Goal: Transaction & Acquisition: Download file/media

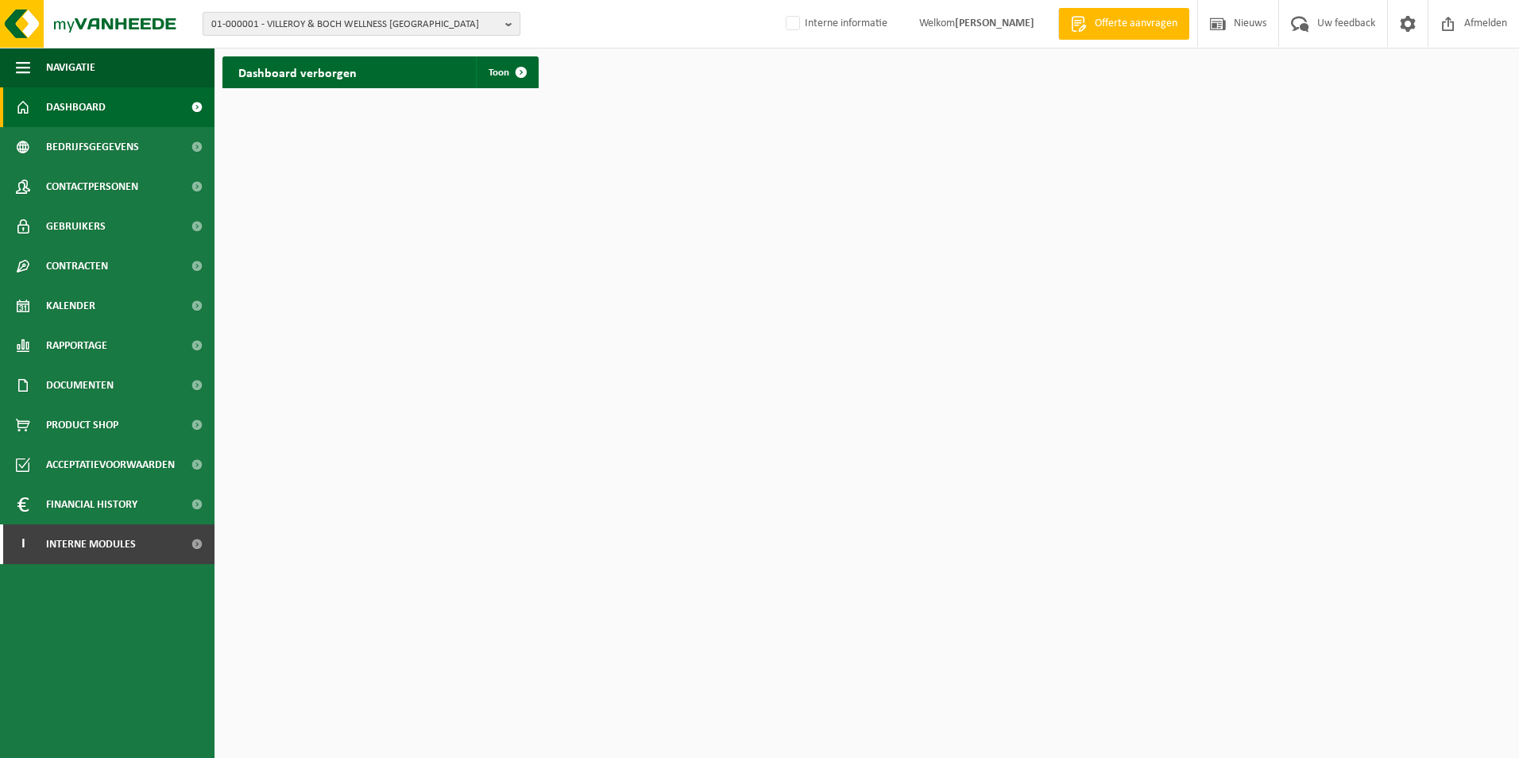
click at [492, 26] on span "01-000001 - VILLEROY & BOCH WELLNESS NV" at bounding box center [355, 25] width 288 height 24
type input "D"
drag, startPoint x: 255, startPoint y: 52, endPoint x: 214, endPoint y: 50, distance: 41.3
click at [214, 50] on input "DSV" at bounding box center [362, 50] width 310 height 20
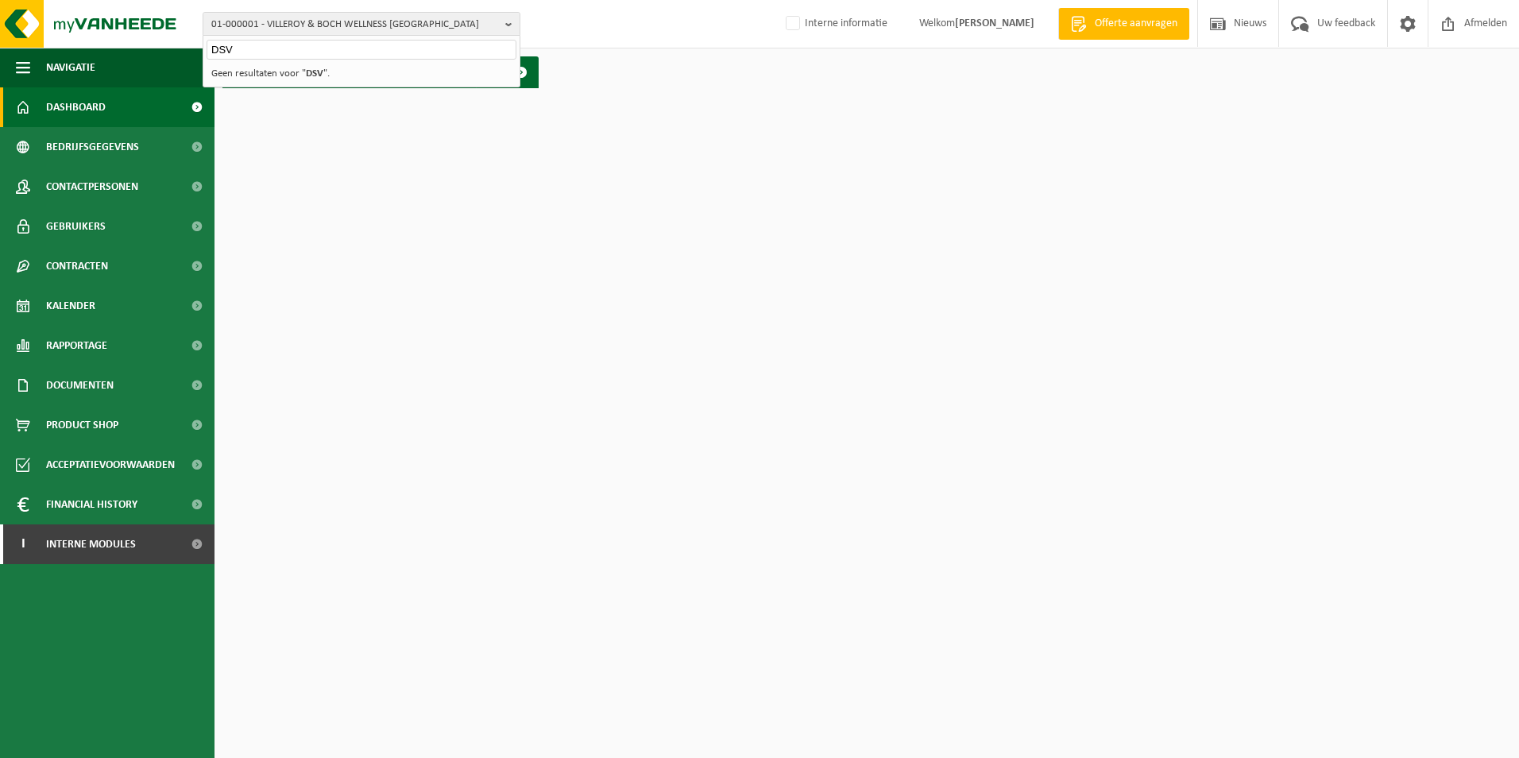
paste input "10-983892"
type input "10-983892"
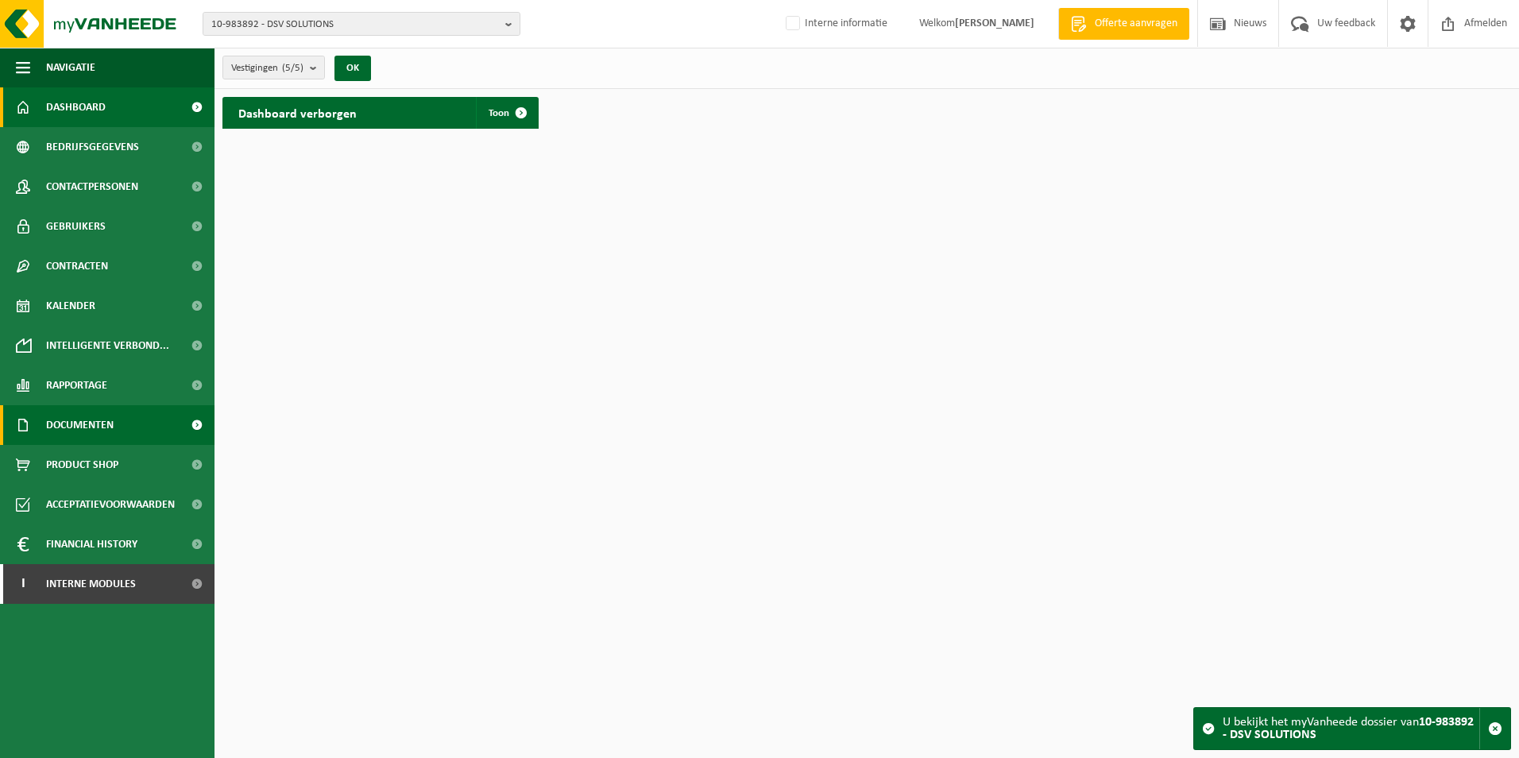
click at [100, 423] on span "Documenten" at bounding box center [80, 425] width 68 height 40
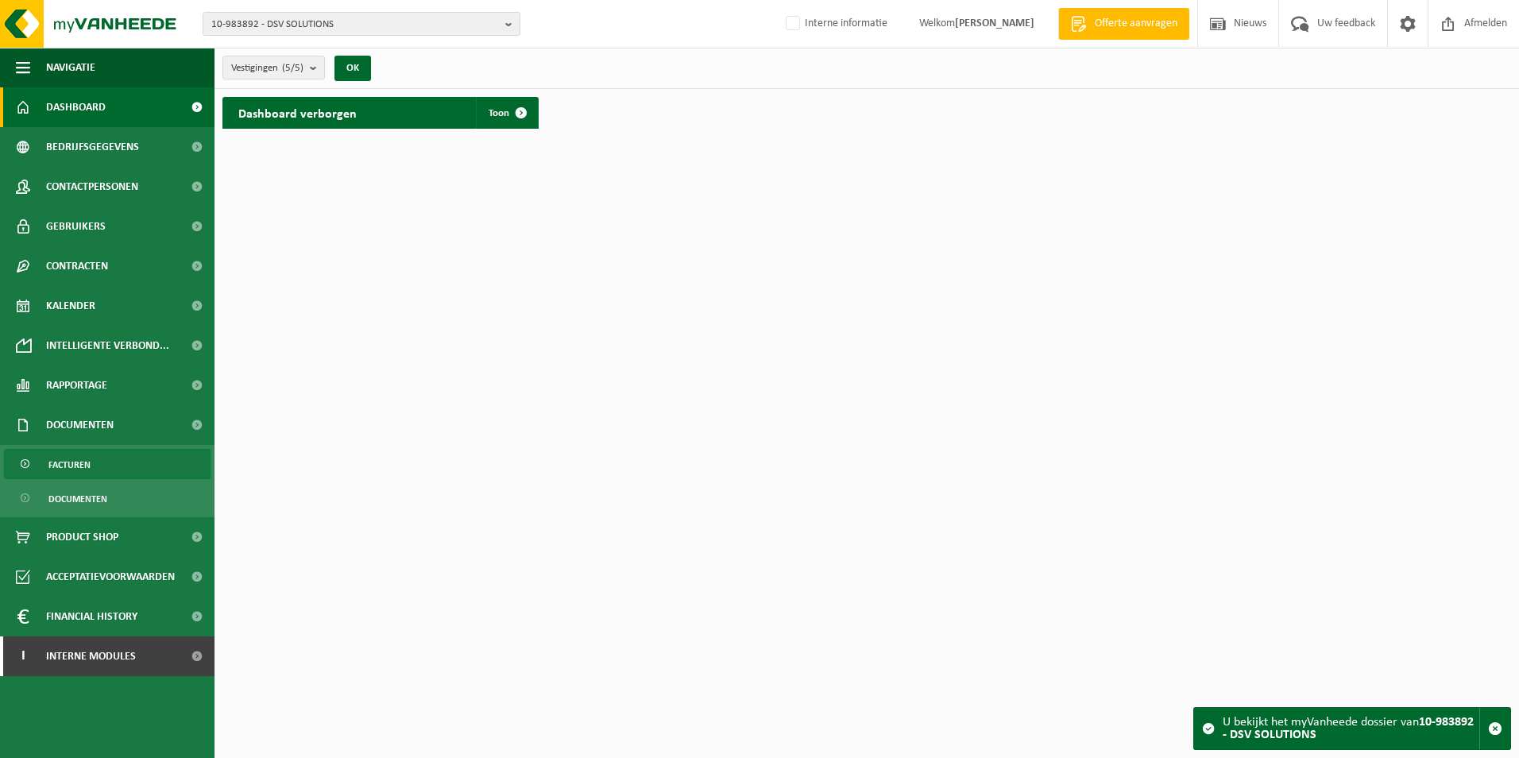
click at [84, 461] on span "Facturen" at bounding box center [69, 465] width 42 height 30
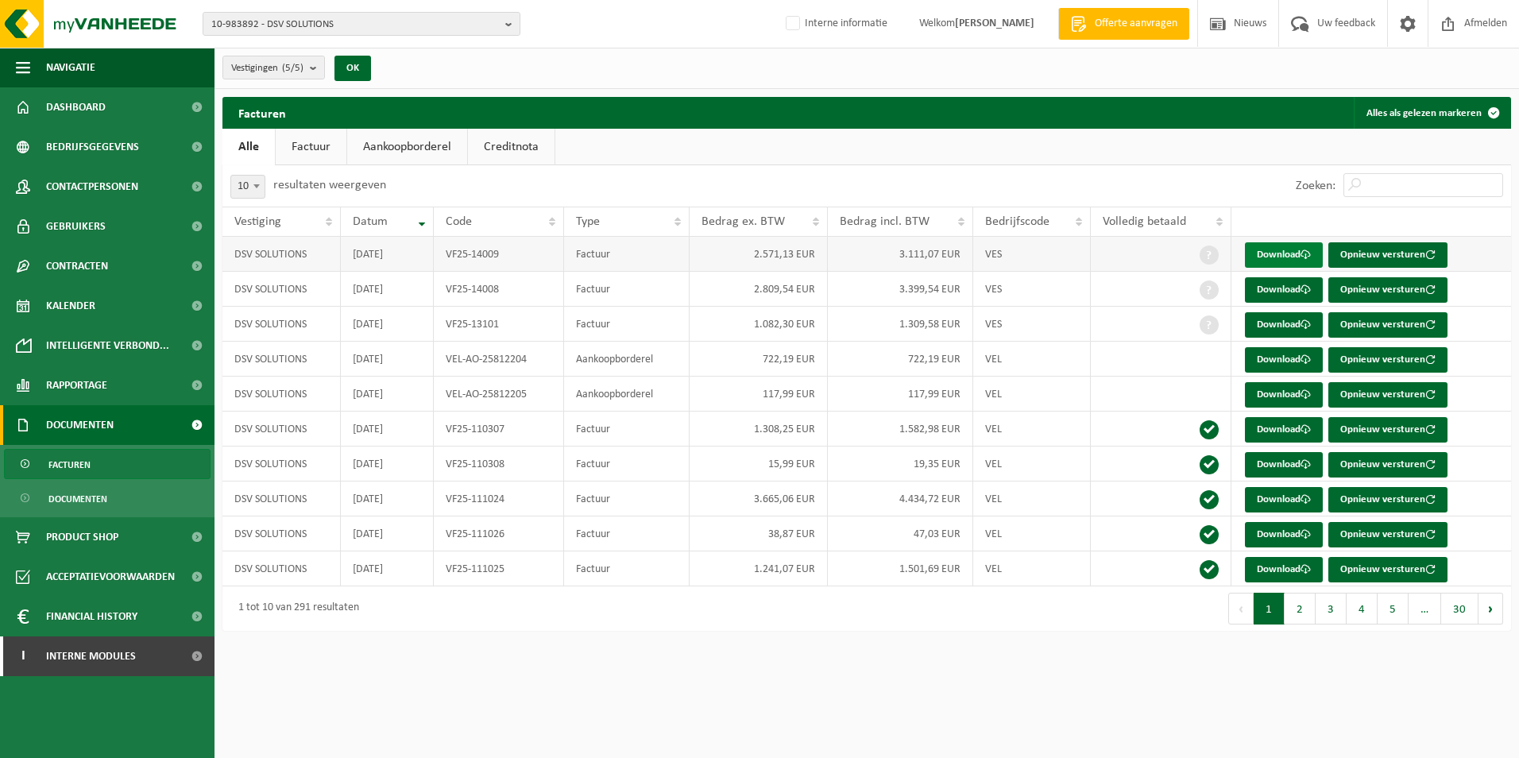
click at [1274, 249] on link "Download" at bounding box center [1284, 254] width 78 height 25
click at [1271, 287] on link "Download" at bounding box center [1284, 289] width 78 height 25
